Goal: Transaction & Acquisition: Purchase product/service

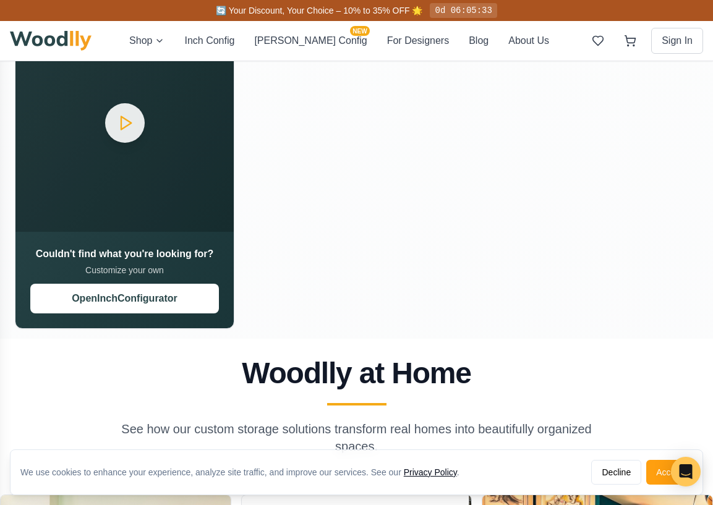
scroll to position [1020, 0]
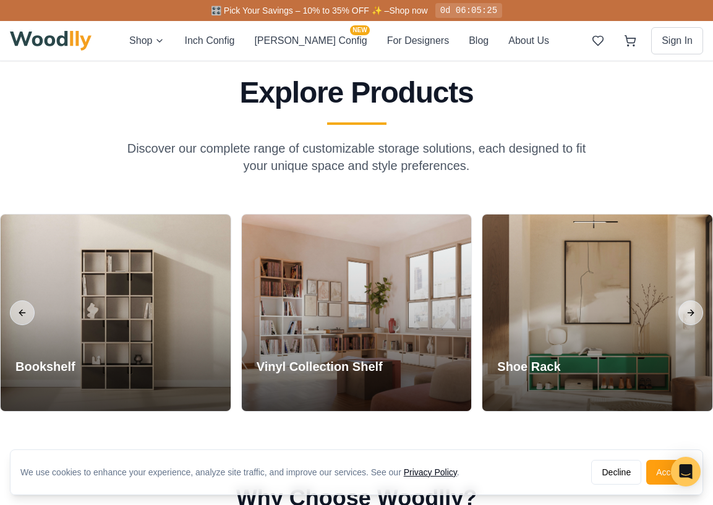
scroll to position [451, 0]
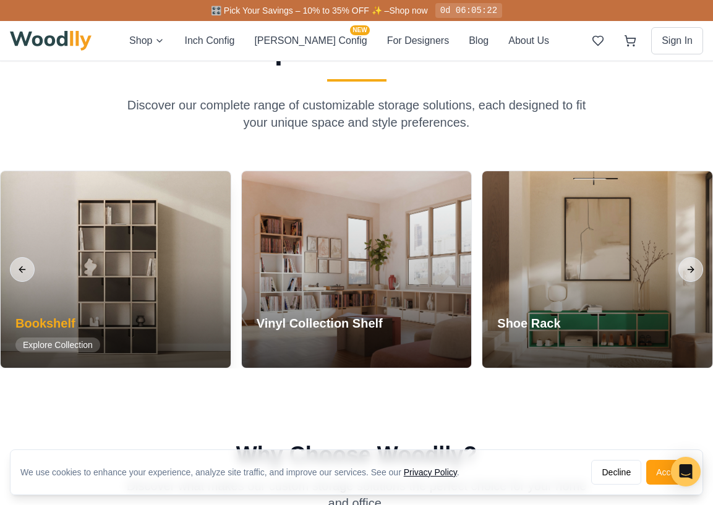
click at [104, 291] on div at bounding box center [116, 269] width 230 height 197
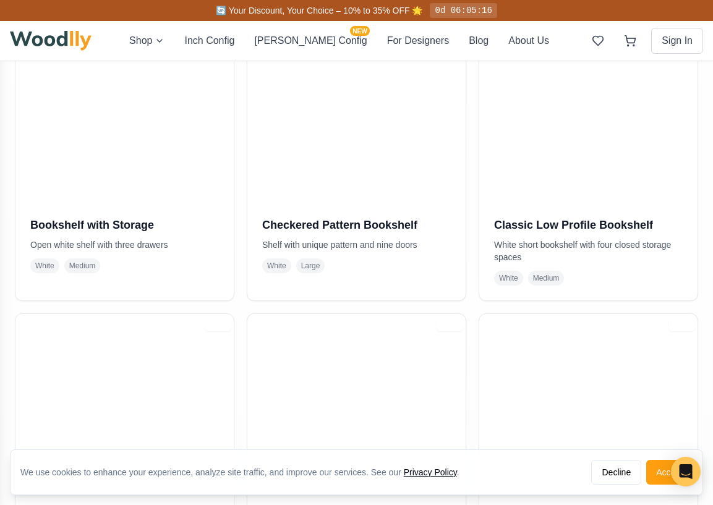
scroll to position [349, 0]
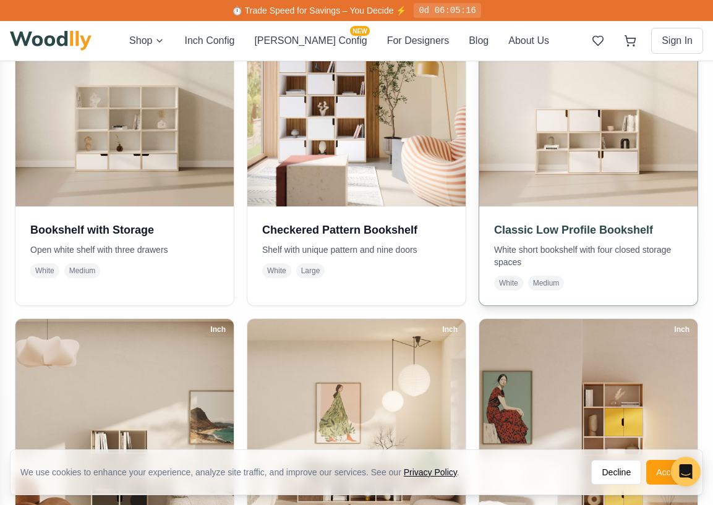
click at [545, 286] on span "Medium" at bounding box center [546, 283] width 36 height 15
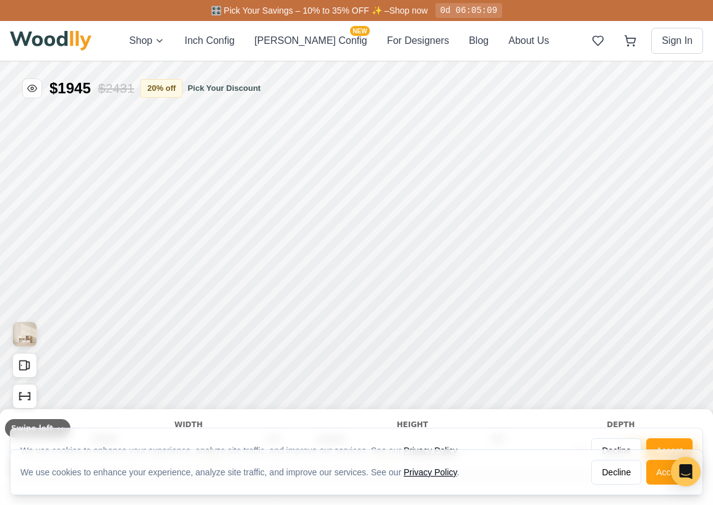
type input "54"
type input "3"
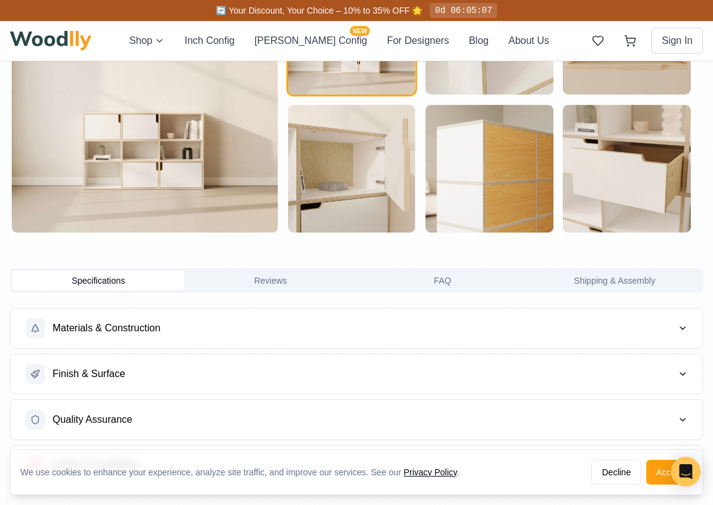
scroll to position [654, 0]
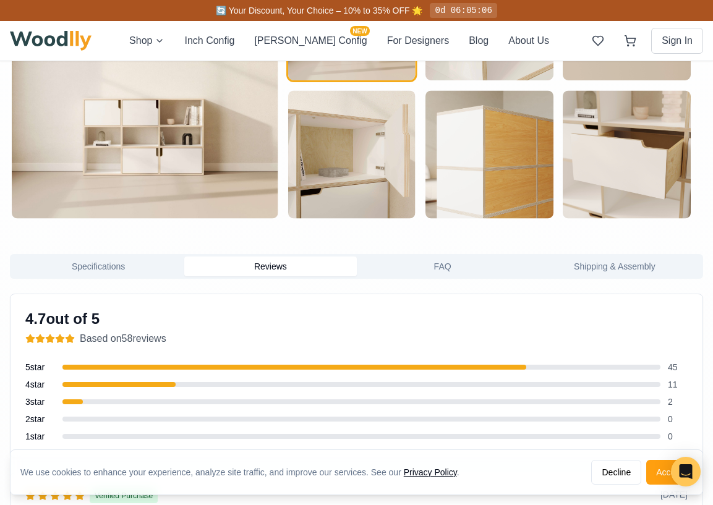
click at [281, 270] on button "Reviews" at bounding box center [270, 267] width 172 height 20
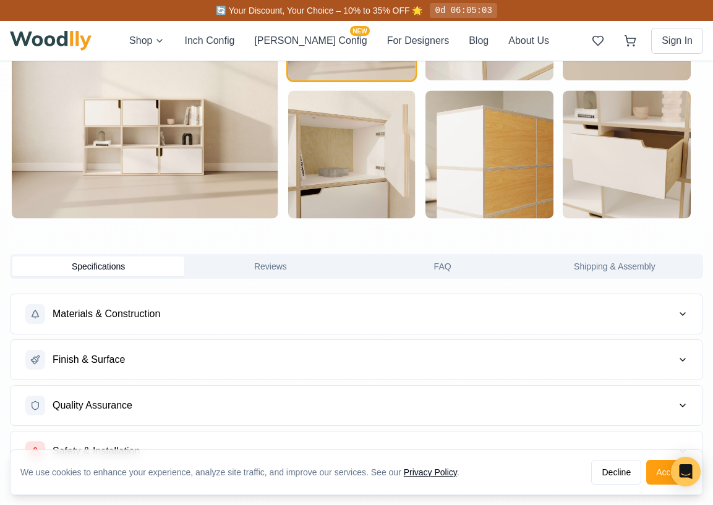
click at [133, 265] on button "Specifications" at bounding box center [98, 267] width 172 height 20
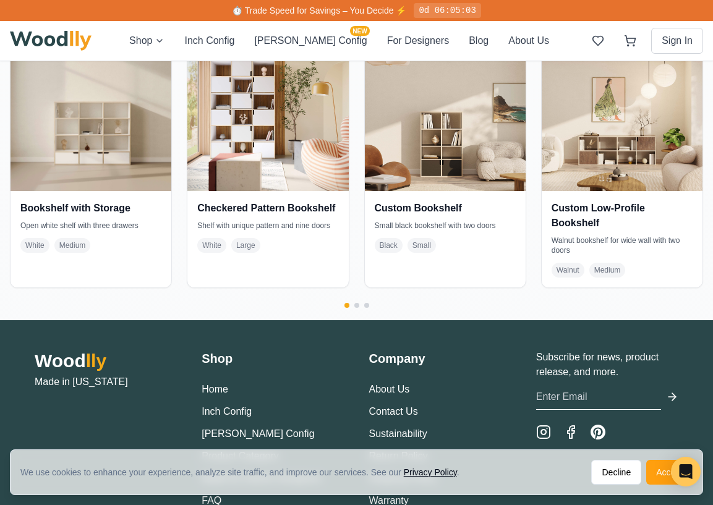
scroll to position [2037, 0]
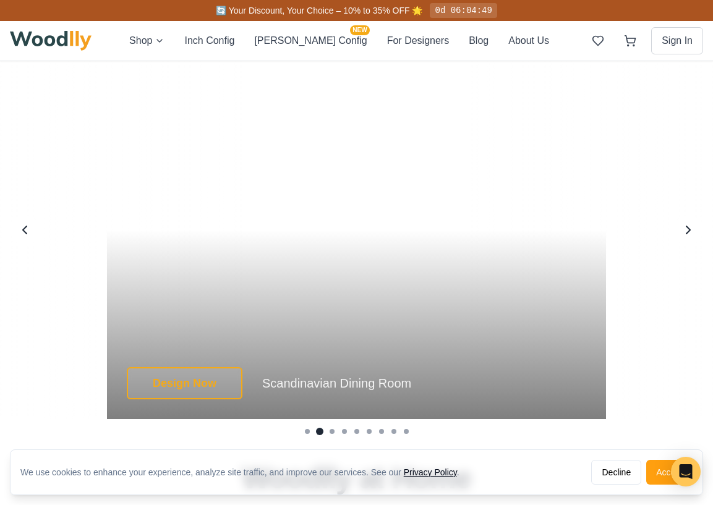
scroll to position [2199, 0]
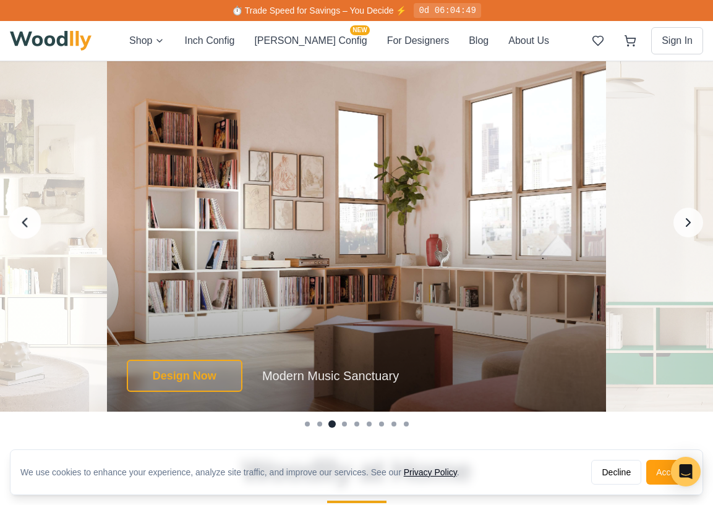
click at [26, 218] on icon "Previous image" at bounding box center [25, 222] width 4 height 8
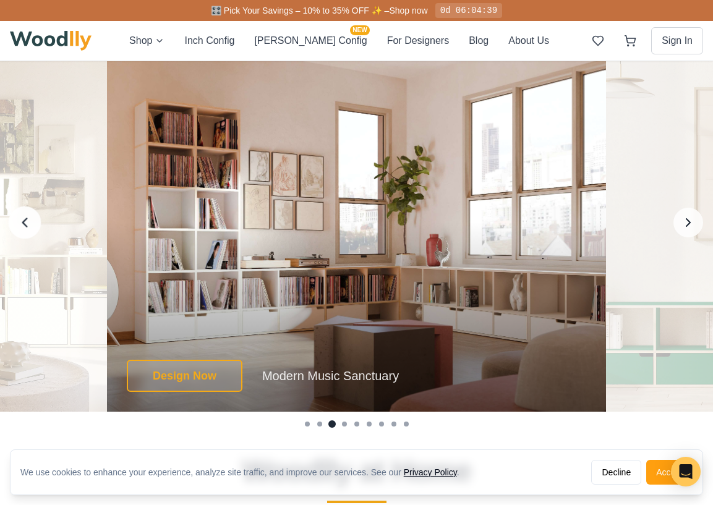
click at [26, 218] on icon "Previous image" at bounding box center [25, 222] width 4 height 8
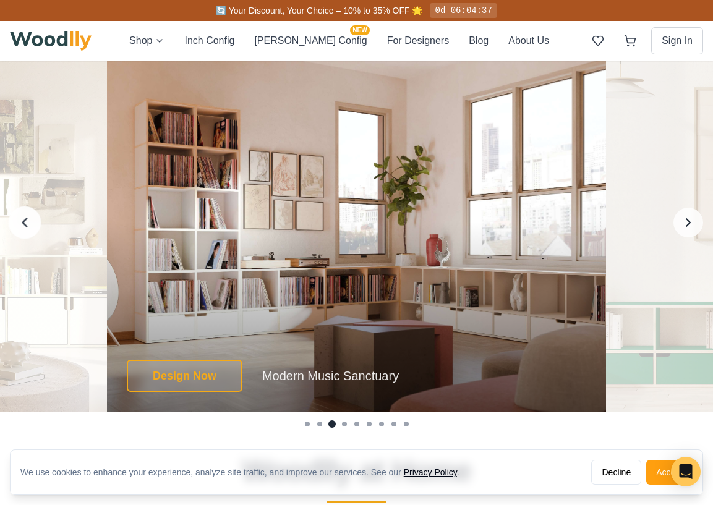
click at [26, 218] on icon "Previous image" at bounding box center [25, 222] width 4 height 8
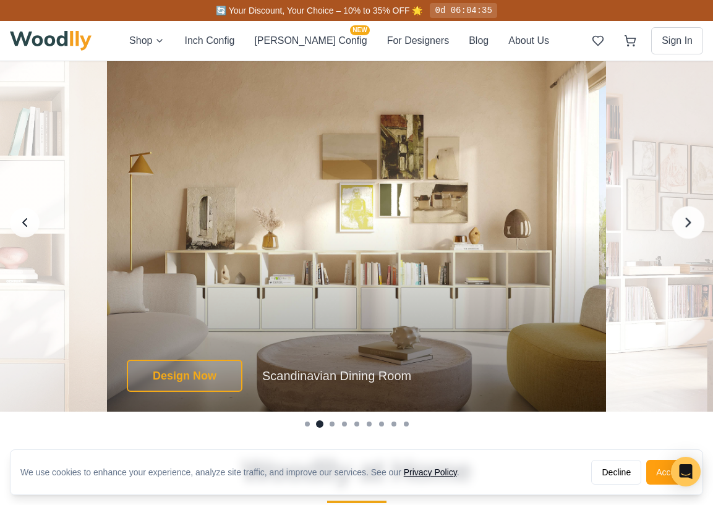
click at [690, 216] on icon "Next image" at bounding box center [688, 223] width 16 height 16
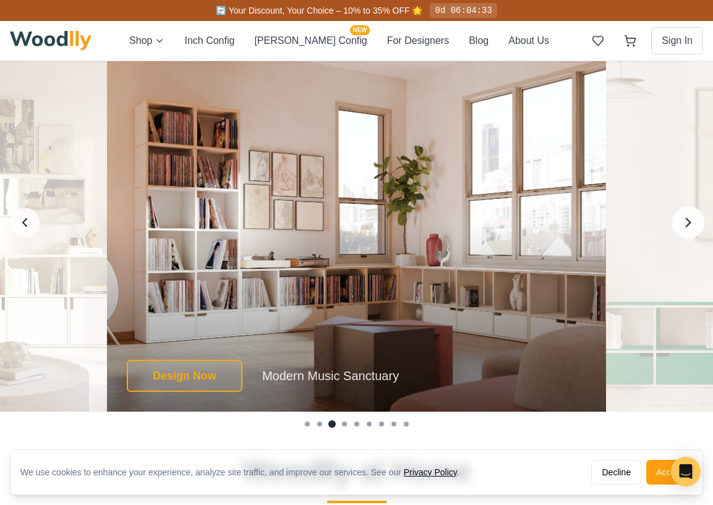
click at [690, 216] on icon "Next image" at bounding box center [688, 223] width 16 height 16
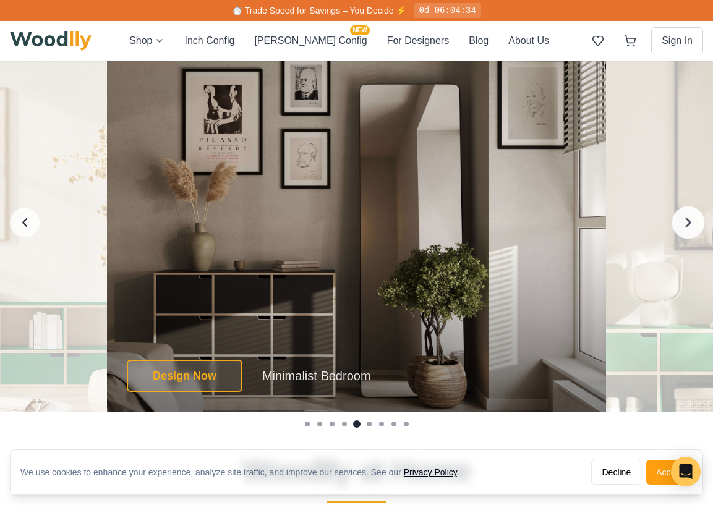
click at [690, 216] on icon "Next image" at bounding box center [688, 223] width 16 height 16
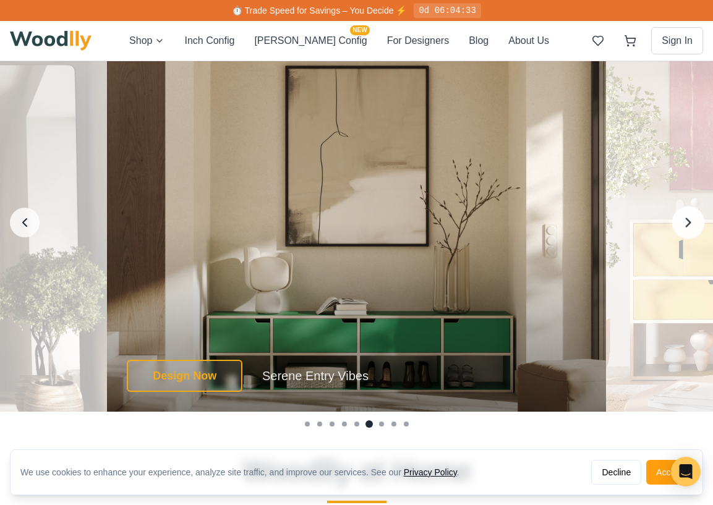
click at [690, 216] on icon "Next image" at bounding box center [688, 223] width 16 height 16
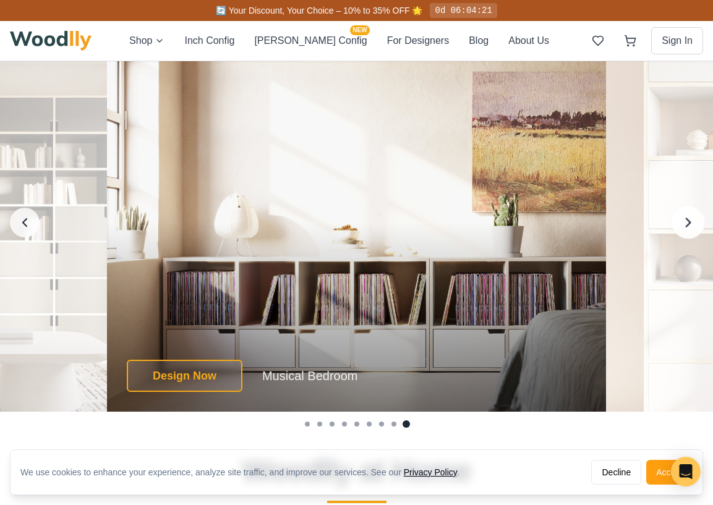
click at [691, 220] on icon "Next image" at bounding box center [688, 223] width 16 height 16
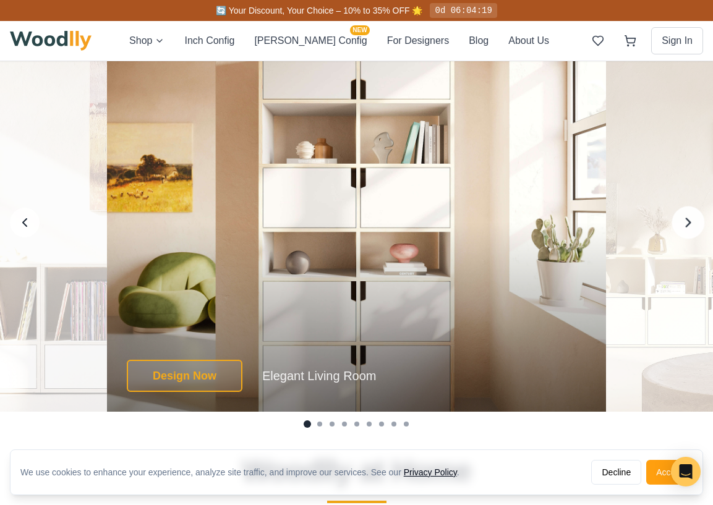
click at [691, 220] on icon "Next image" at bounding box center [688, 223] width 16 height 16
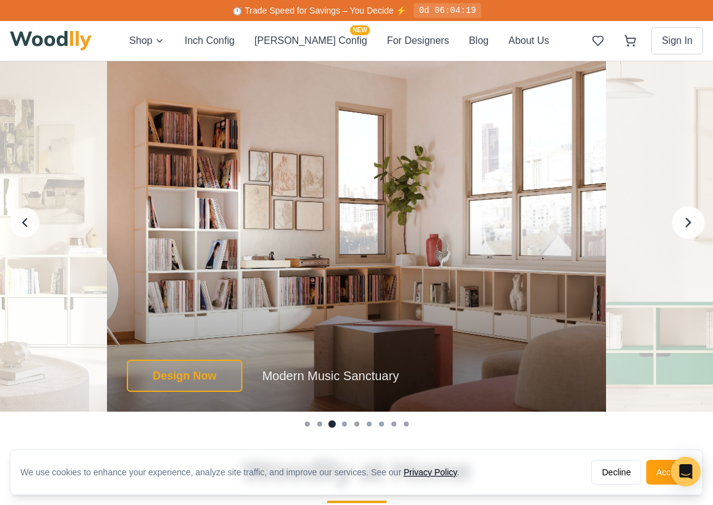
click at [691, 220] on icon "Next image" at bounding box center [688, 223] width 16 height 16
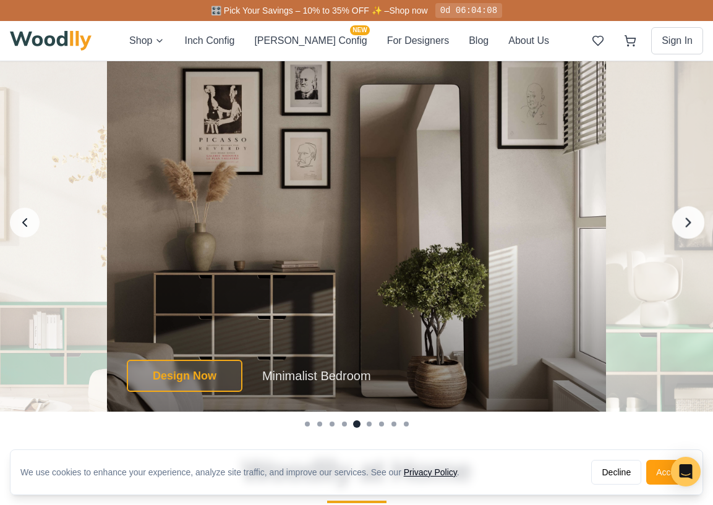
click at [691, 220] on icon "Next image" at bounding box center [688, 223] width 16 height 16
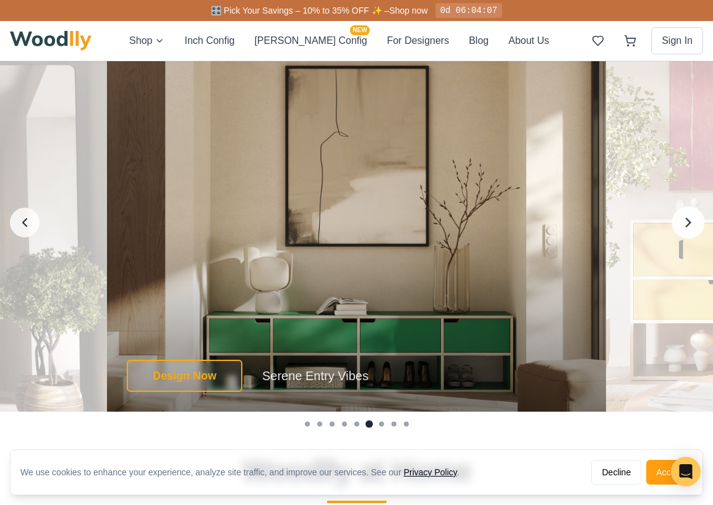
click at [691, 220] on icon "Next image" at bounding box center [688, 223] width 16 height 16
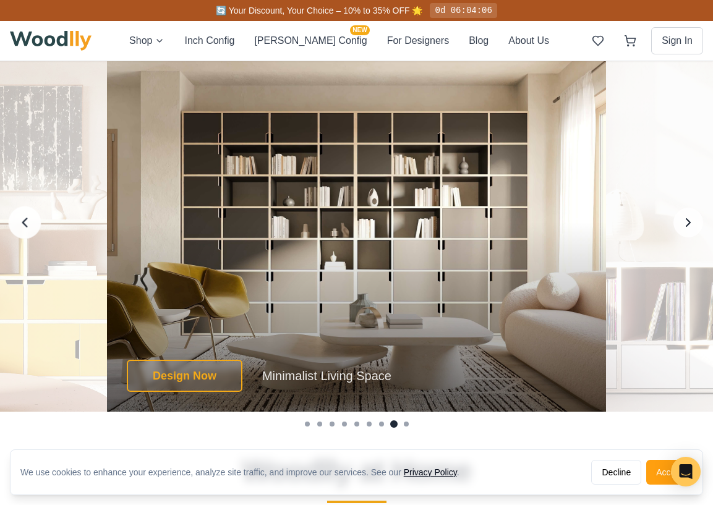
click at [20, 218] on icon "Previous image" at bounding box center [25, 223] width 16 height 16
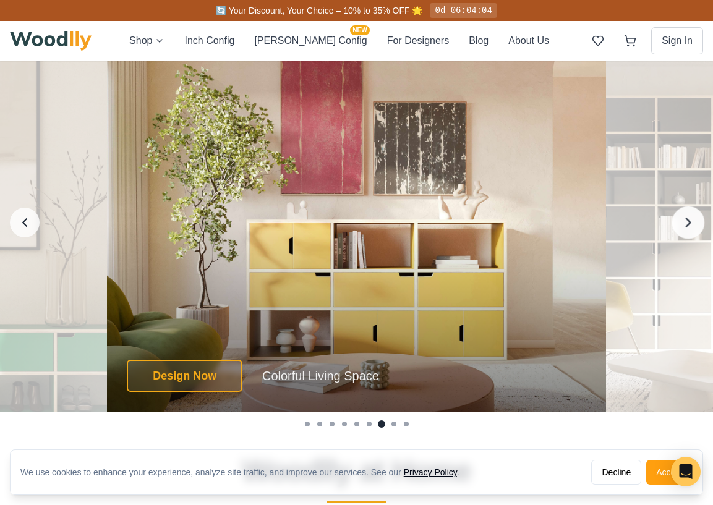
click at [679, 224] on button "Next image" at bounding box center [688, 222] width 33 height 33
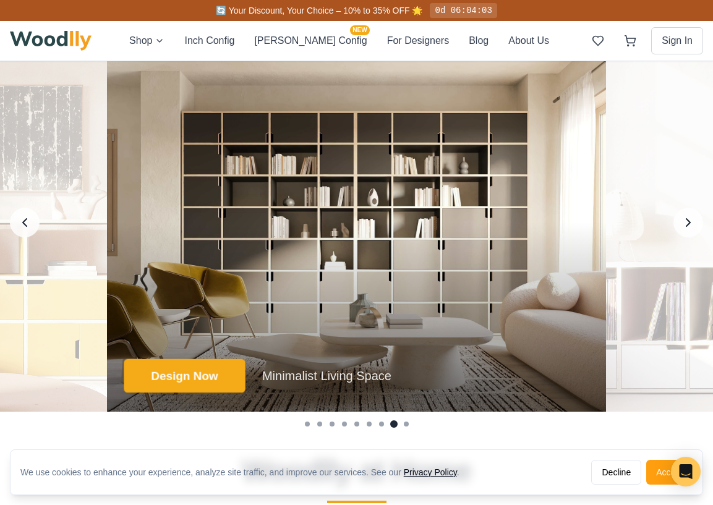
click at [189, 378] on button "Design Now" at bounding box center [184, 376] width 121 height 34
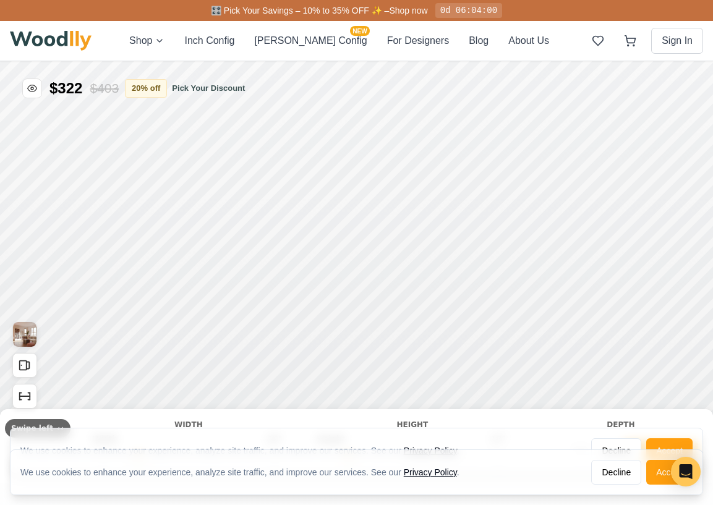
type input "72"
type input "2"
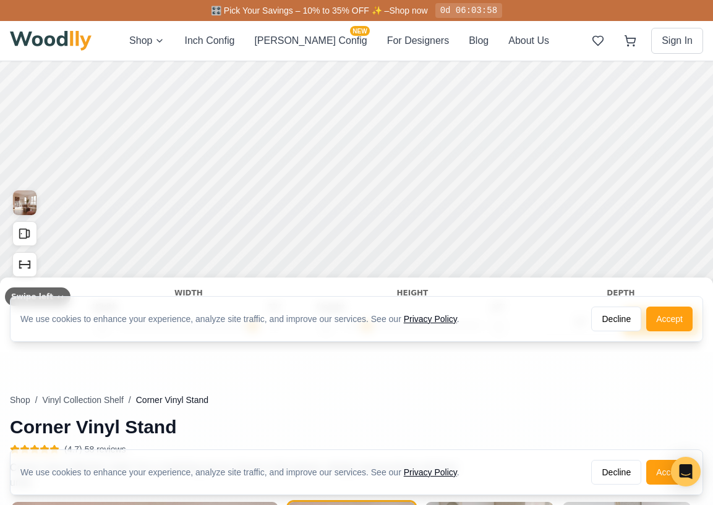
scroll to position [115, 0]
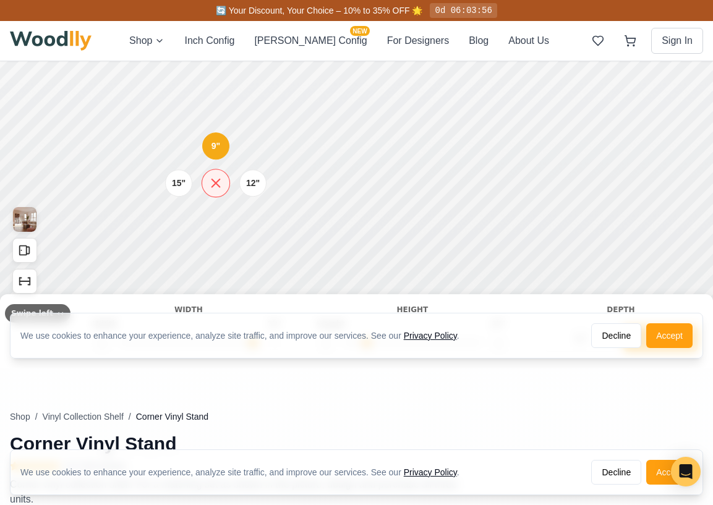
click at [215, 186] on icon at bounding box center [215, 183] width 15 height 15
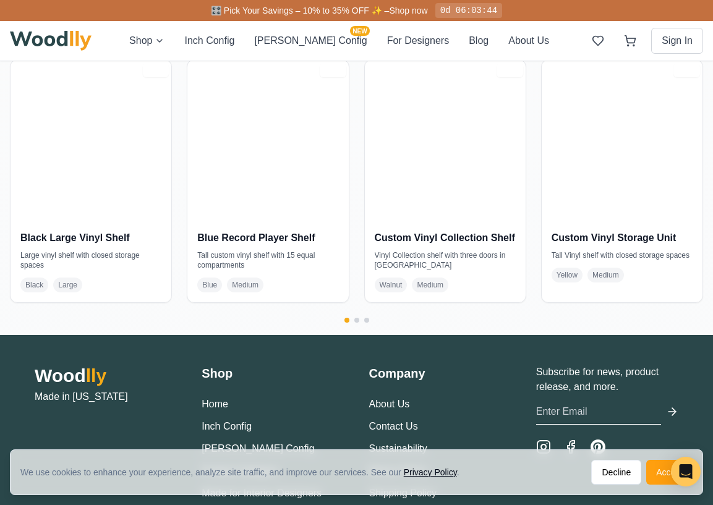
scroll to position [2043, 0]
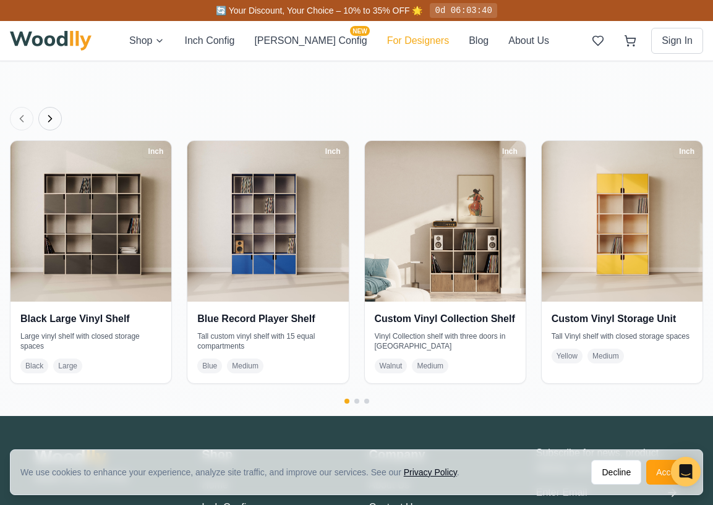
click at [393, 40] on button "For Designers" at bounding box center [418, 40] width 62 height 15
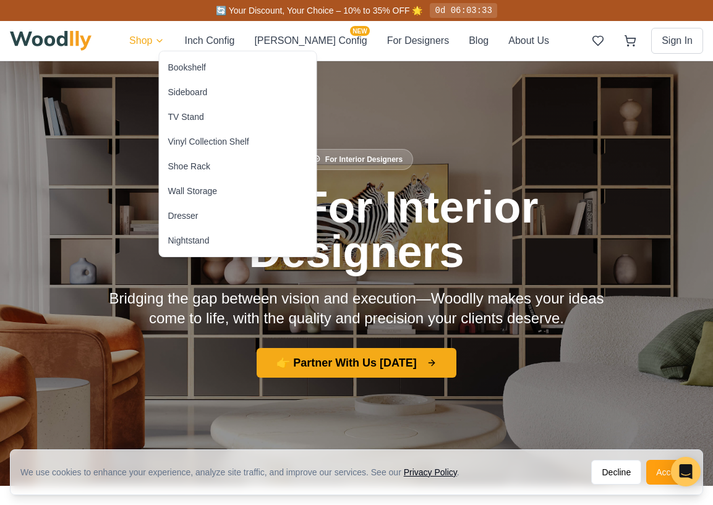
click at [187, 72] on div "Bookshelf" at bounding box center [187, 67] width 38 height 12
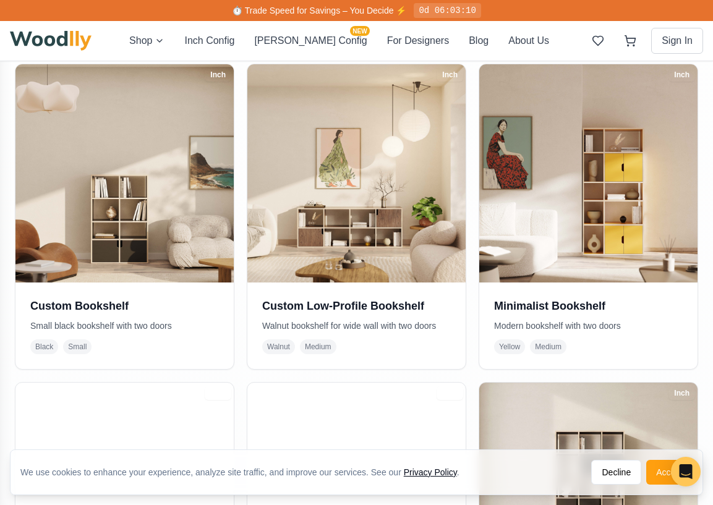
scroll to position [580, 0]
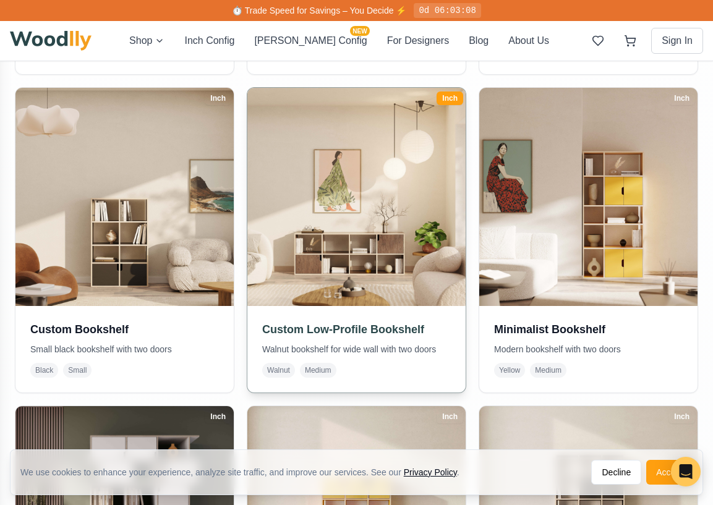
click at [380, 267] on img at bounding box center [356, 196] width 229 height 229
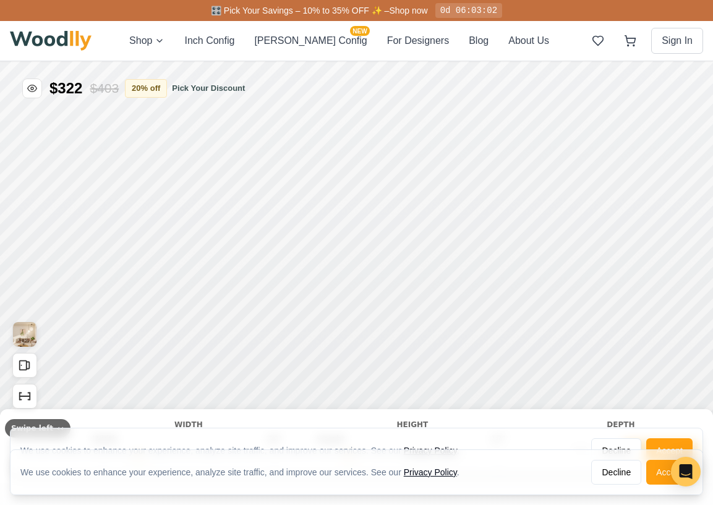
type input "68"
type input "2"
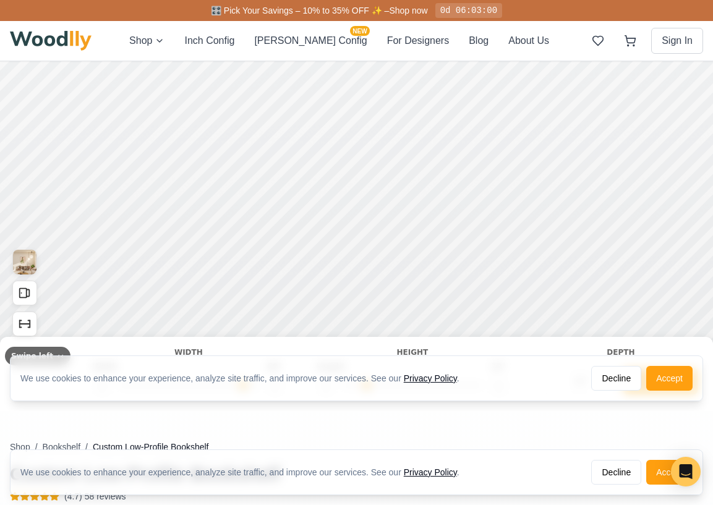
scroll to position [116, 0]
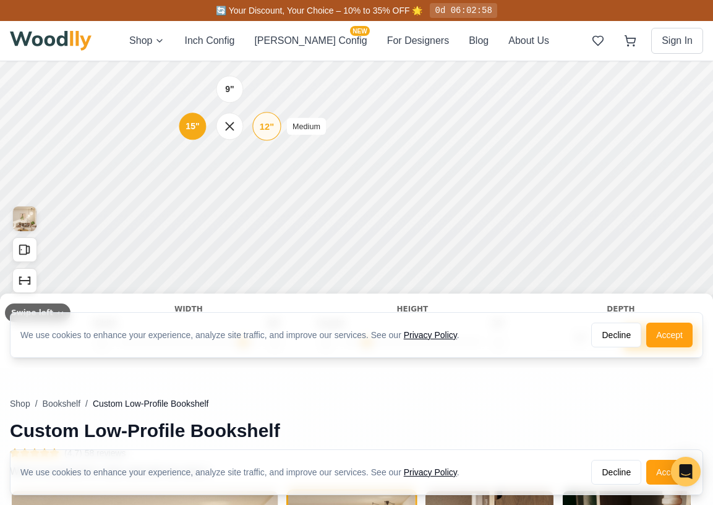
click at [270, 129] on div "12"" at bounding box center [267, 126] width 14 height 14
click at [270, 129] on div "Single Door Drawer Empty Space" at bounding box center [226, 114] width 119 height 49
click at [270, 129] on div "Single Door Drawer Empty Space" at bounding box center [226, 115] width 99 height 30
click at [229, 116] on icon at bounding box center [226, 114] width 15 height 15
click at [190, 127] on div "15"" at bounding box center [189, 126] width 14 height 14
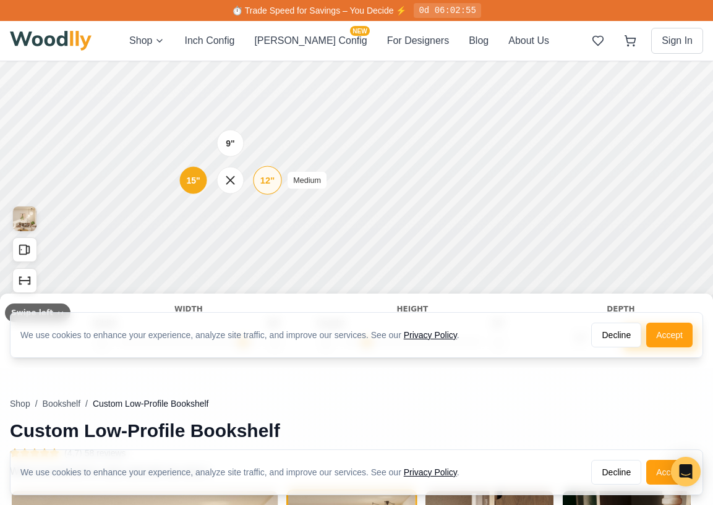
click at [262, 182] on div "12"" at bounding box center [267, 181] width 14 height 14
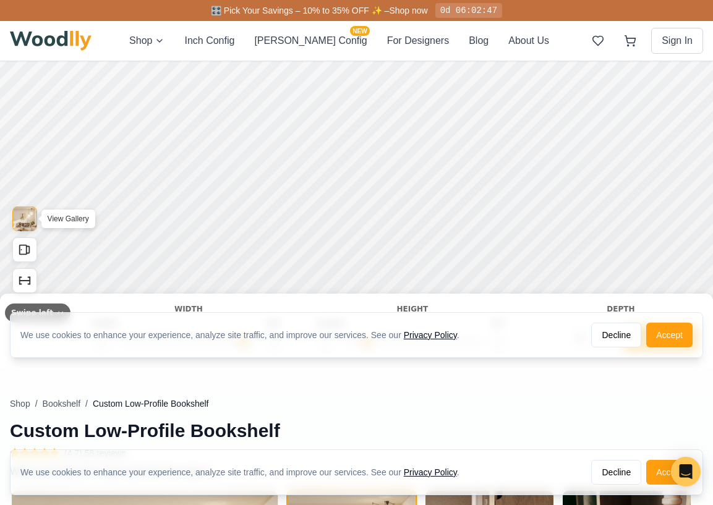
click at [30, 221] on img "View Gallery" at bounding box center [24, 218] width 23 height 25
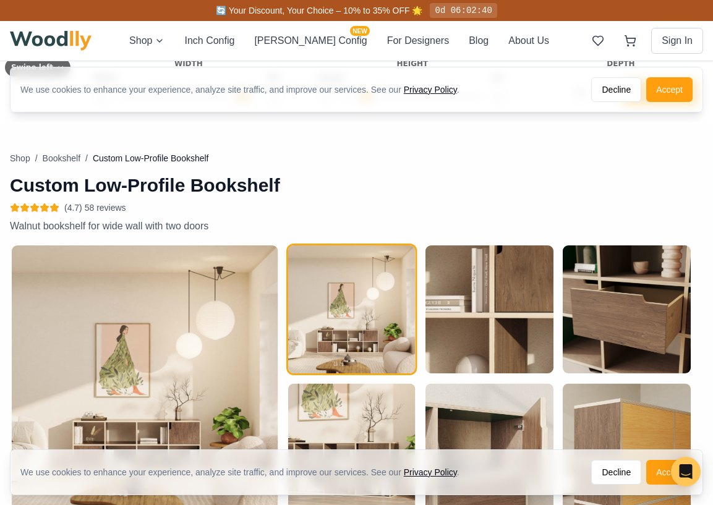
scroll to position [0, 0]
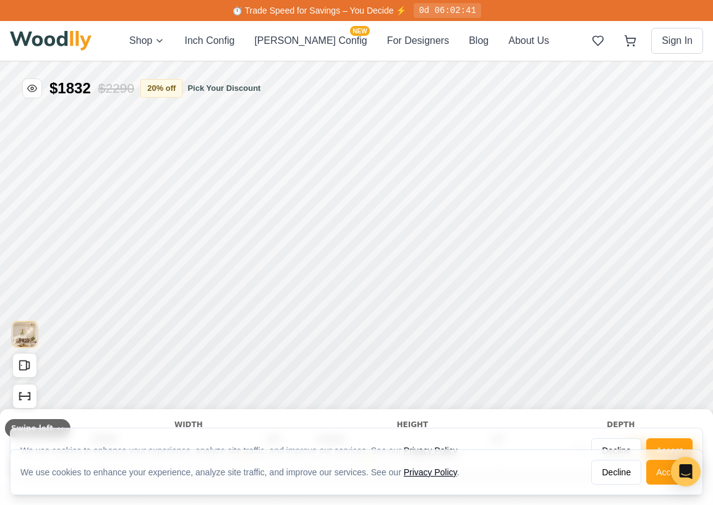
click at [47, 45] on img at bounding box center [51, 41] width 82 height 20
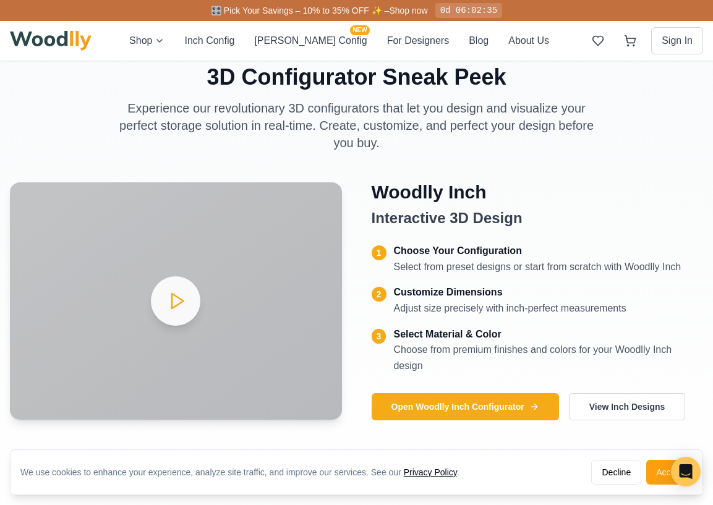
scroll to position [2784, 0]
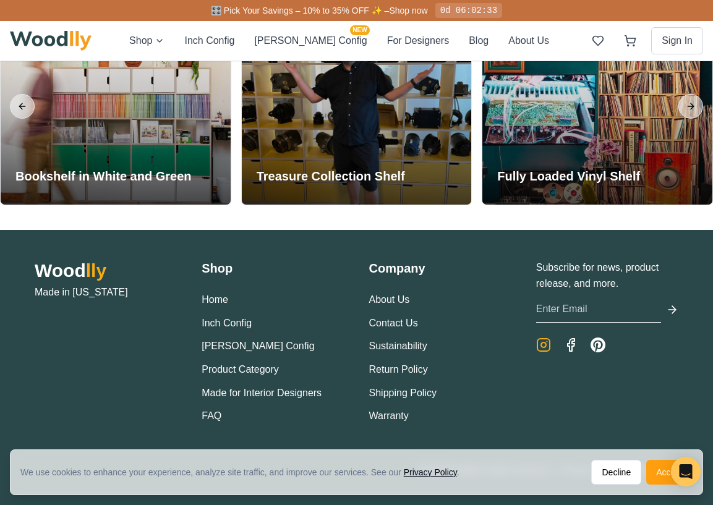
click at [536, 343] on icon "Instagram" at bounding box center [543, 345] width 15 height 15
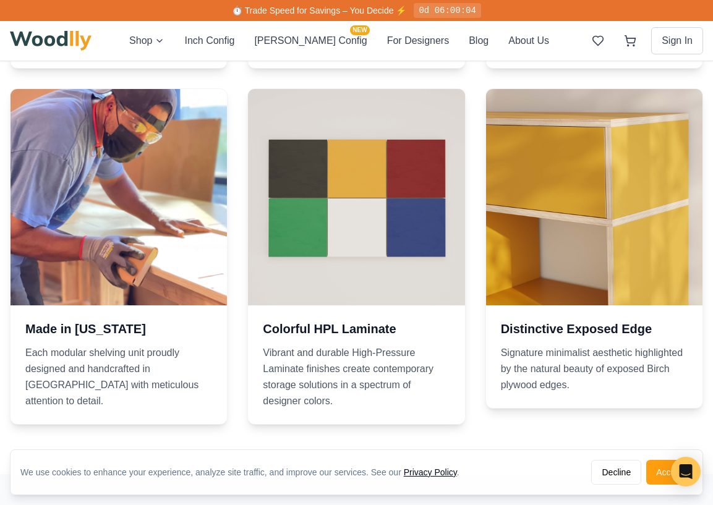
scroll to position [1188, 0]
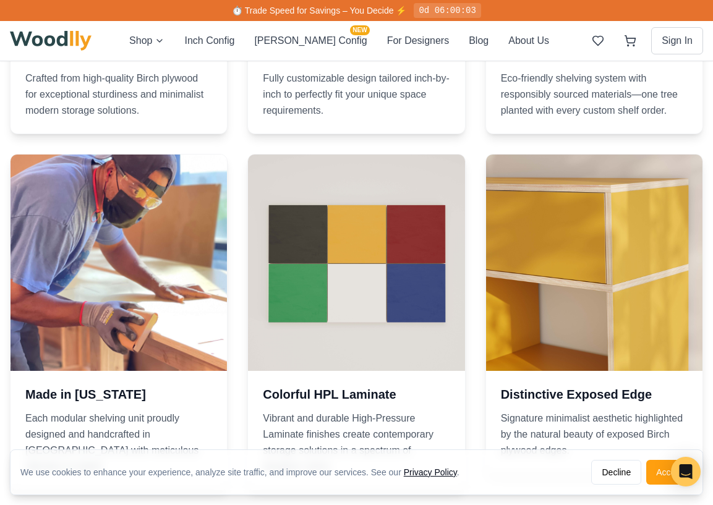
click at [282, 302] on div at bounding box center [356, 263] width 216 height 216
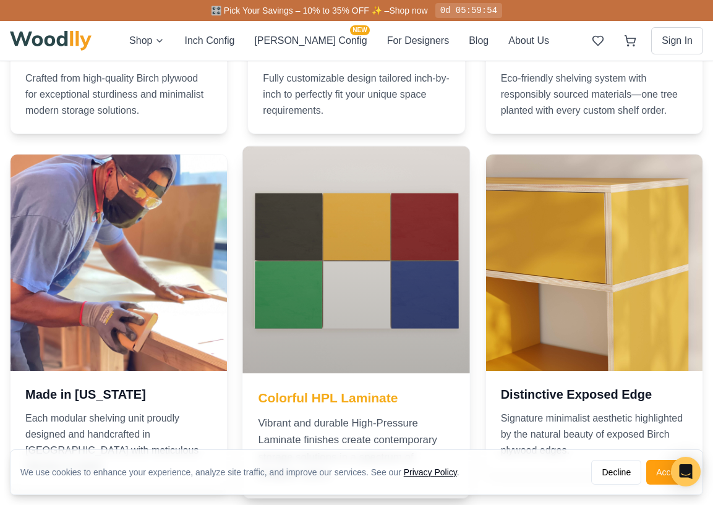
click at [326, 273] on div at bounding box center [357, 260] width 228 height 228
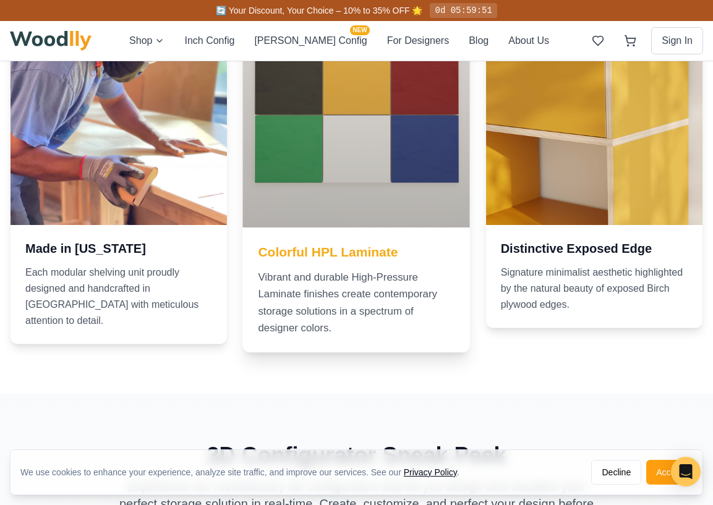
scroll to position [1288, 0]
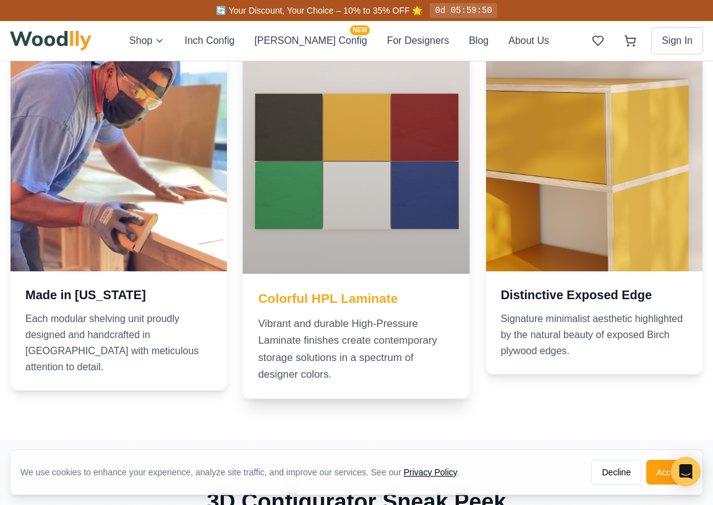
click at [326, 273] on div at bounding box center [357, 160] width 228 height 228
click at [328, 324] on p "Vibrant and durable High-Pressure Laminate finishes create contemporary storage…" at bounding box center [356, 348] width 196 height 67
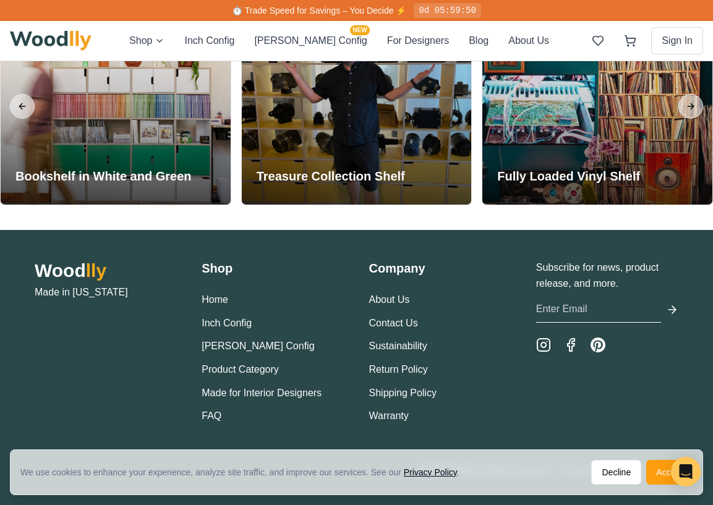
scroll to position [2576, 0]
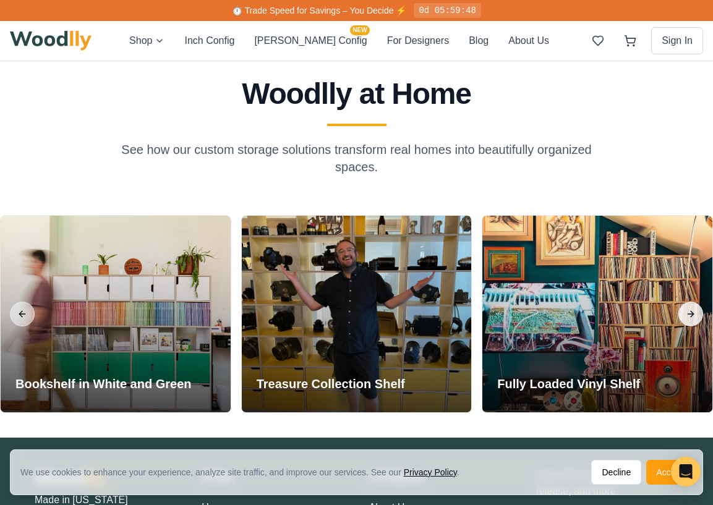
click at [684, 307] on button "Next slide" at bounding box center [690, 314] width 25 height 25
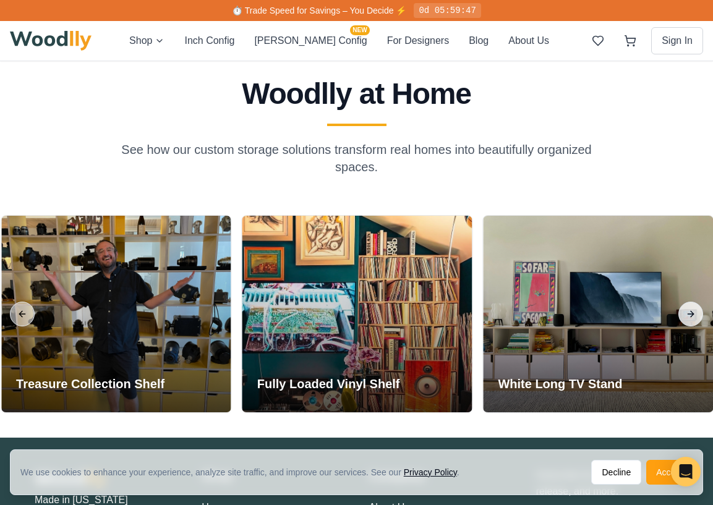
click at [684, 307] on button "Next slide" at bounding box center [690, 314] width 25 height 25
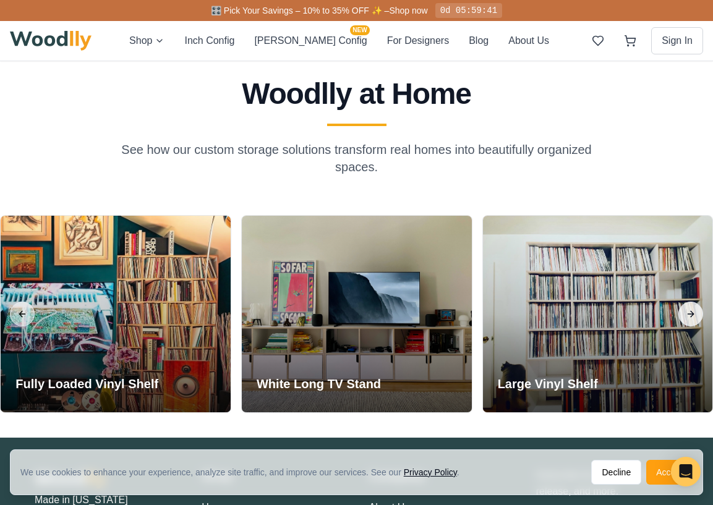
click at [684, 307] on button "Next slide" at bounding box center [690, 314] width 25 height 25
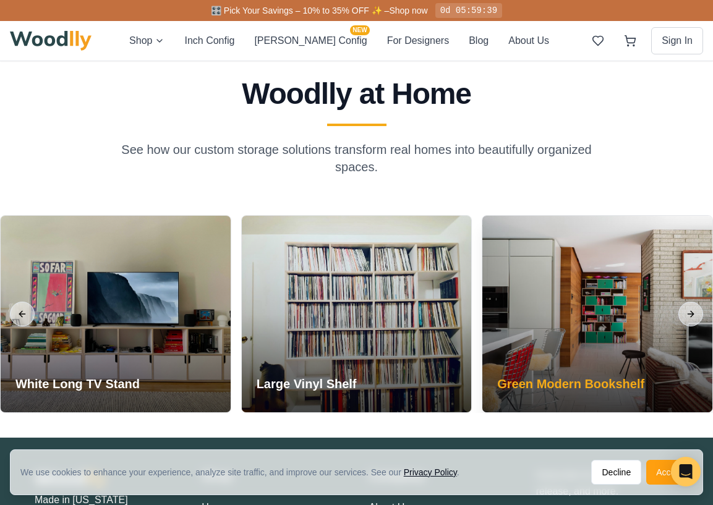
click at [595, 346] on div at bounding box center [597, 314] width 230 height 197
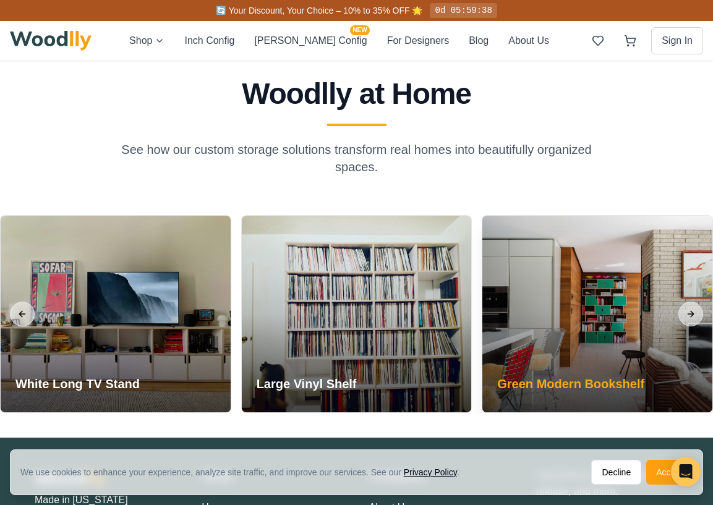
click at [595, 346] on div at bounding box center [597, 314] width 230 height 197
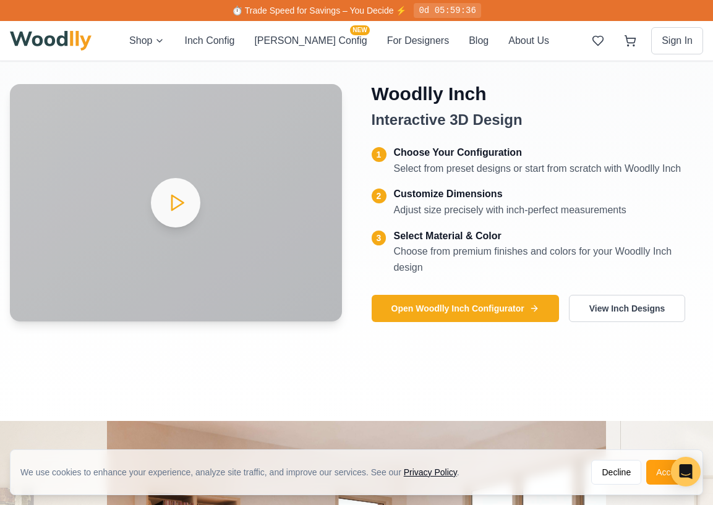
scroll to position [1648, 0]
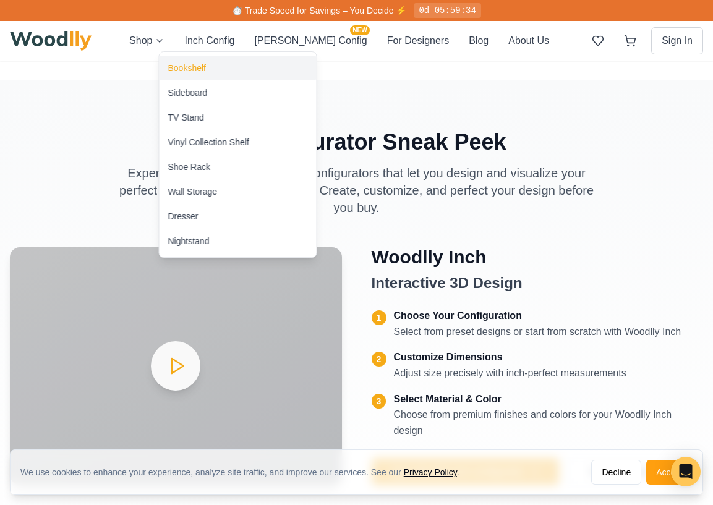
click at [192, 65] on div "Bookshelf" at bounding box center [187, 68] width 38 height 12
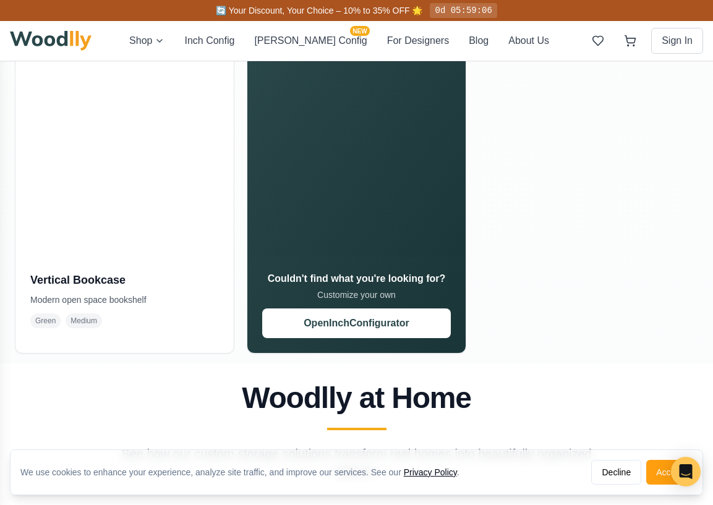
scroll to position [1332, 0]
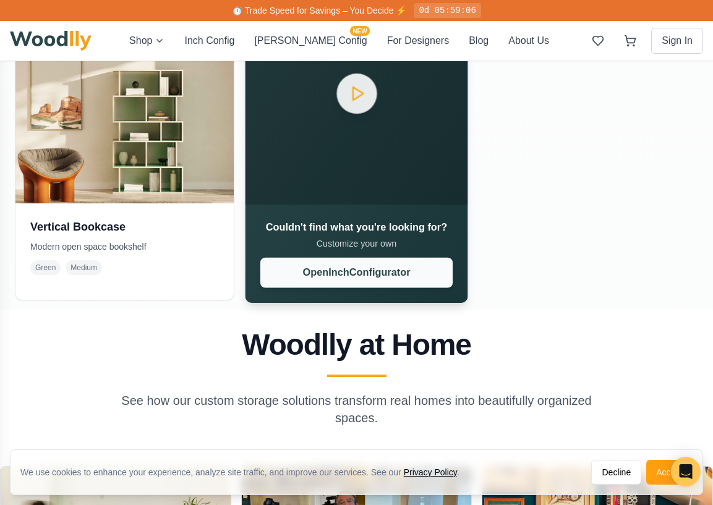
click at [353, 276] on button "Open Inch Configurator" at bounding box center [356, 273] width 192 height 30
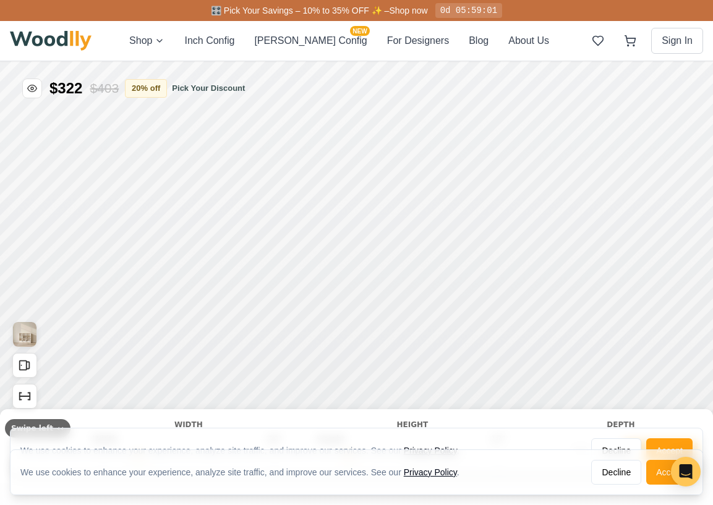
type input "57"
type input "4"
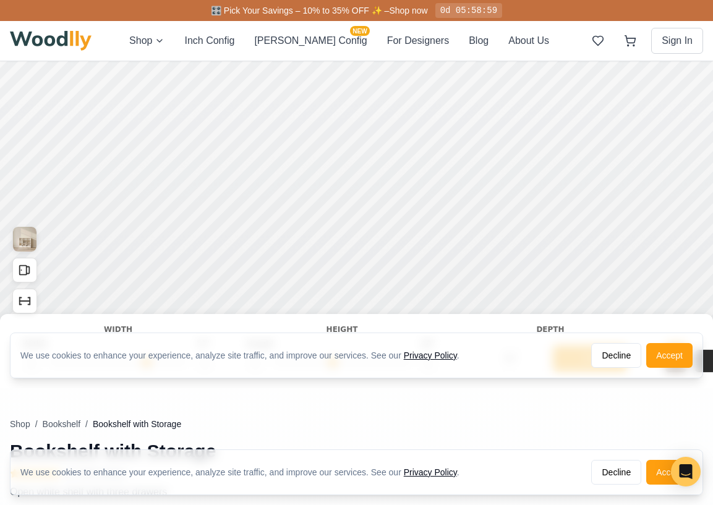
scroll to position [86, 0]
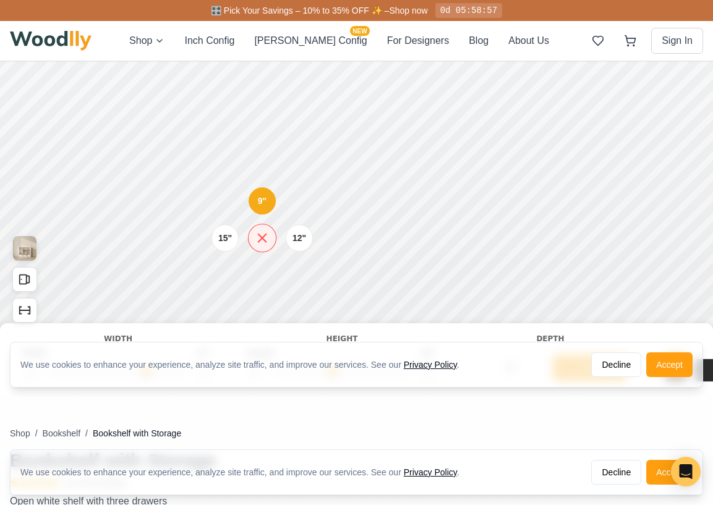
click at [263, 233] on icon at bounding box center [261, 238] width 15 height 15
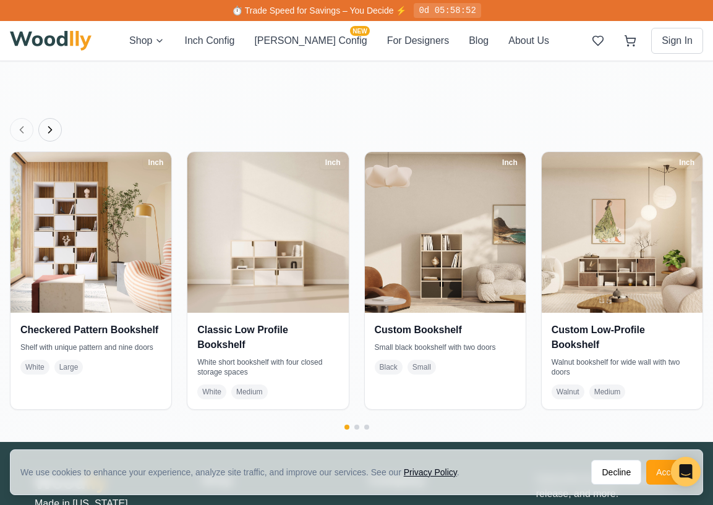
scroll to position [2026, 0]
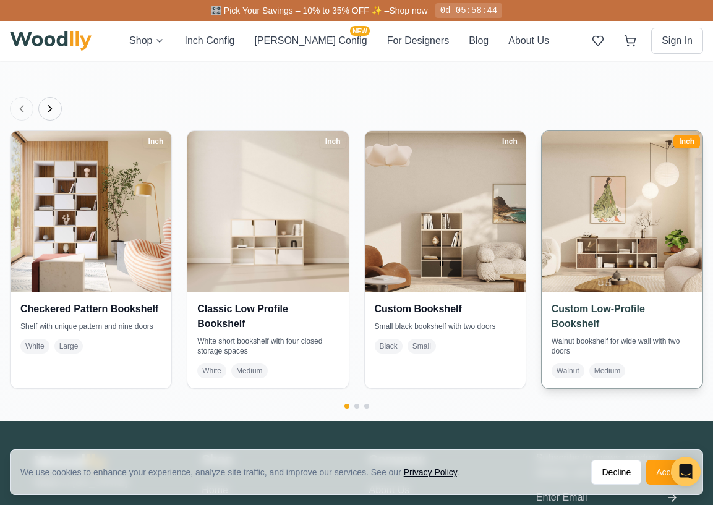
click at [619, 224] on img at bounding box center [621, 211] width 169 height 169
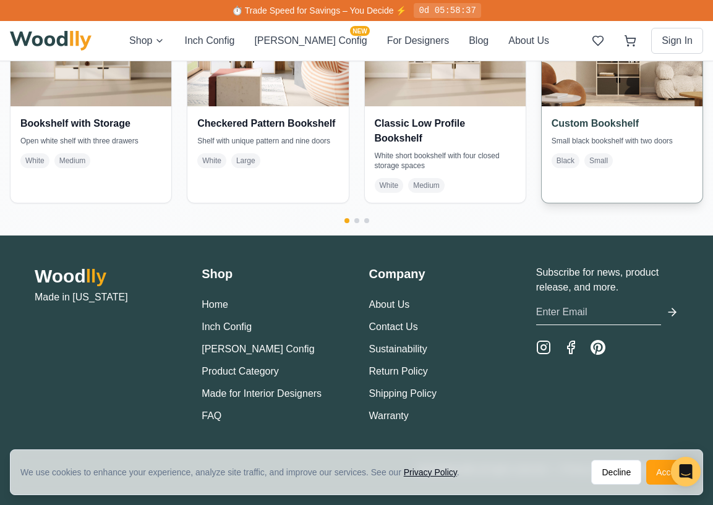
scroll to position [2179, 0]
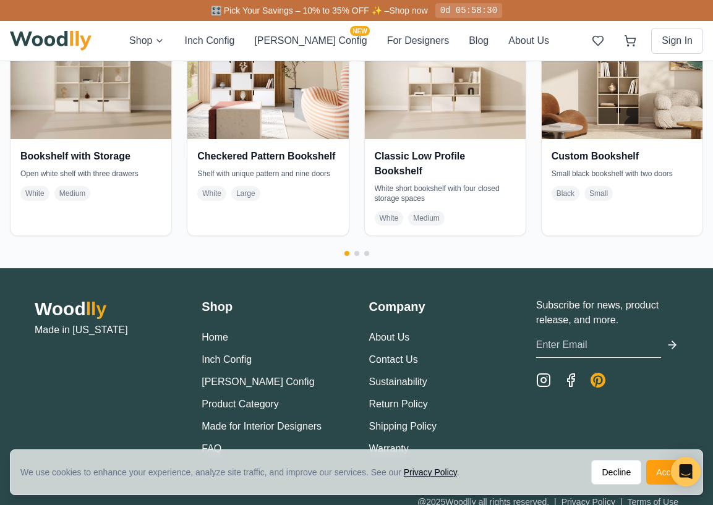
click at [597, 382] on icon "Pinterest" at bounding box center [597, 380] width 15 height 15
